Goal: Information Seeking & Learning: Learn about a topic

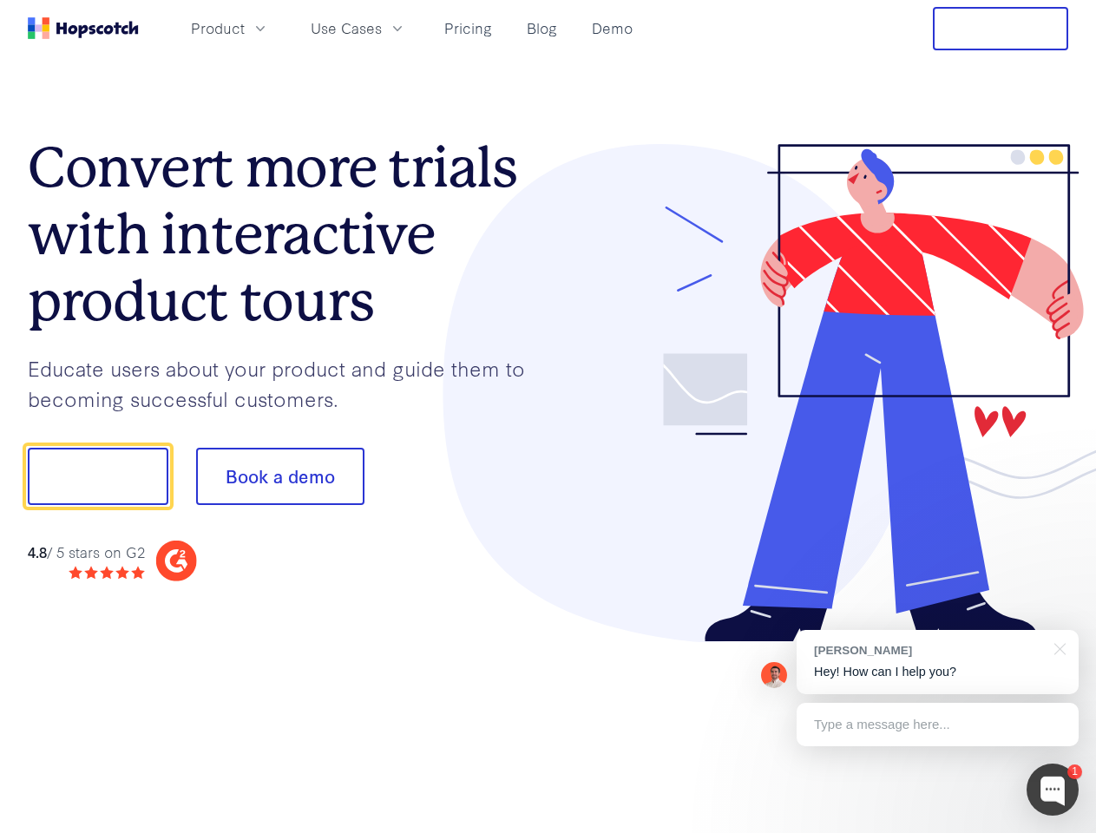
click at [548, 416] on div at bounding box center [808, 393] width 521 height 499
click at [245, 28] on span "Product" at bounding box center [218, 28] width 54 height 22
click at [382, 28] on span "Use Cases" at bounding box center [346, 28] width 71 height 22
click at [1000, 29] on button "Free Trial" at bounding box center [1000, 28] width 135 height 43
click at [97, 476] on button "Show me!" at bounding box center [98, 476] width 141 height 57
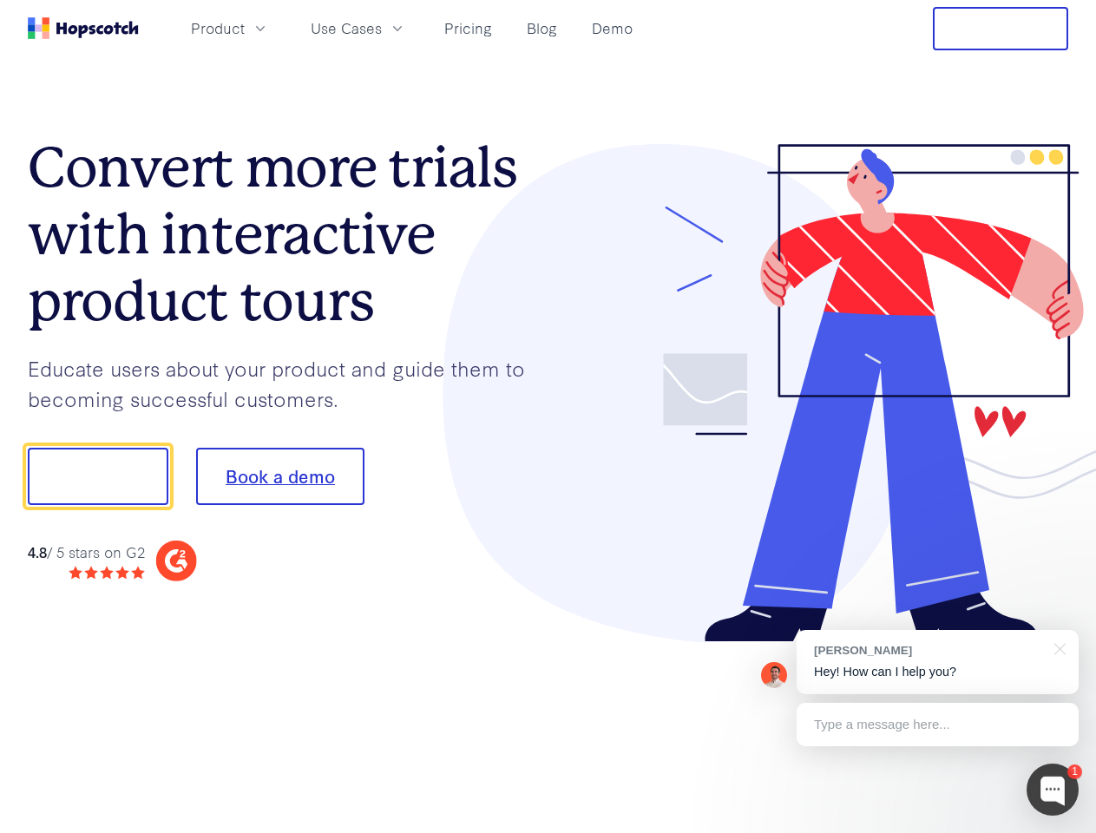
click at [279, 476] on button "Book a demo" at bounding box center [280, 476] width 168 height 57
click at [1052, 790] on div at bounding box center [1052, 790] width 52 height 52
click at [937, 662] on div "[PERSON_NAME] Hey! How can I help you?" at bounding box center [938, 662] width 282 height 64
click at [1057, 647] on div at bounding box center [915, 590] width 325 height 346
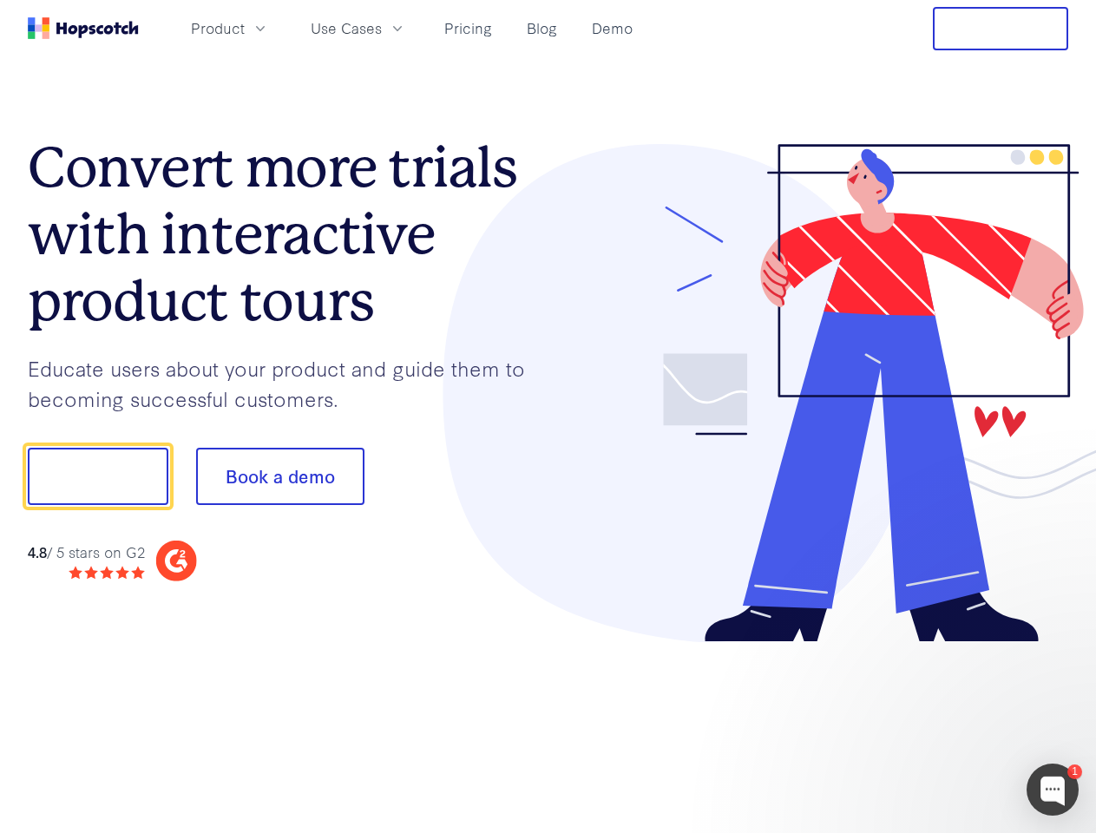
click at [937, 724] on div at bounding box center [915, 590] width 325 height 346
